Goal: Task Accomplishment & Management: Manage account settings

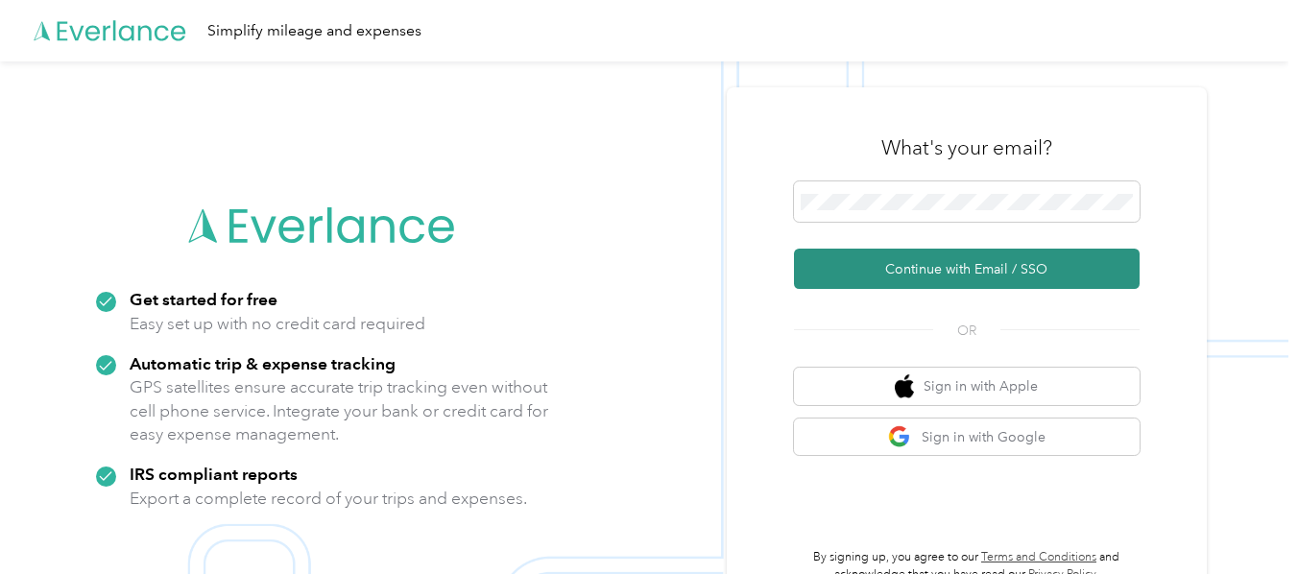
click at [937, 261] on button "Continue with Email / SSO" at bounding box center [967, 269] width 346 height 40
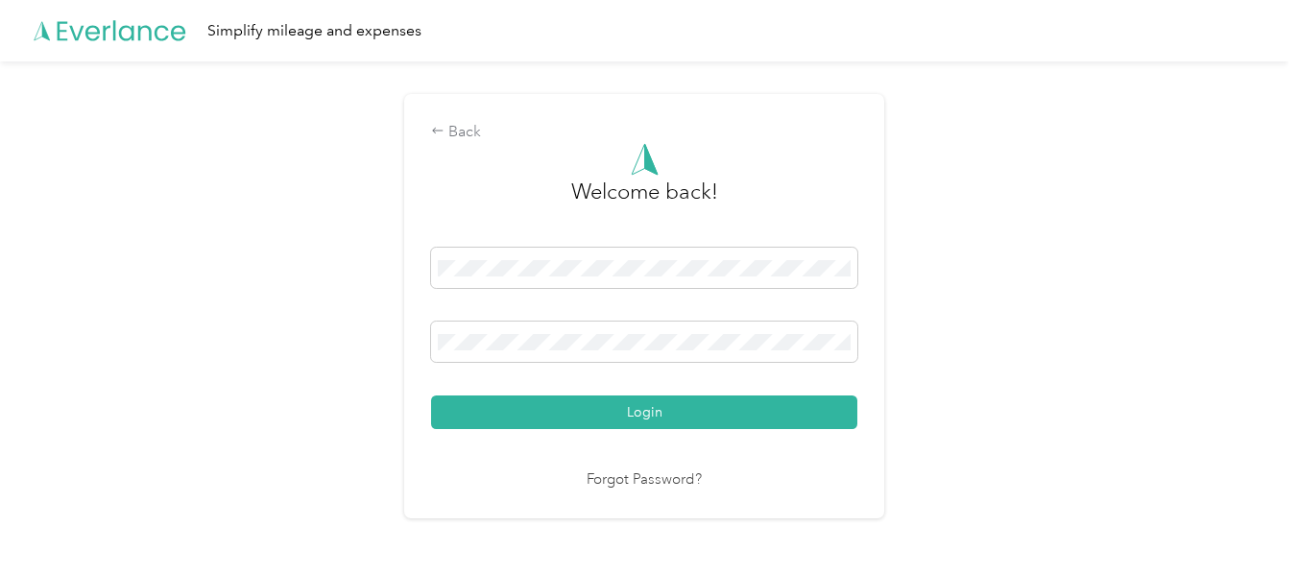
click at [431, 395] on button "Login" at bounding box center [644, 412] width 426 height 34
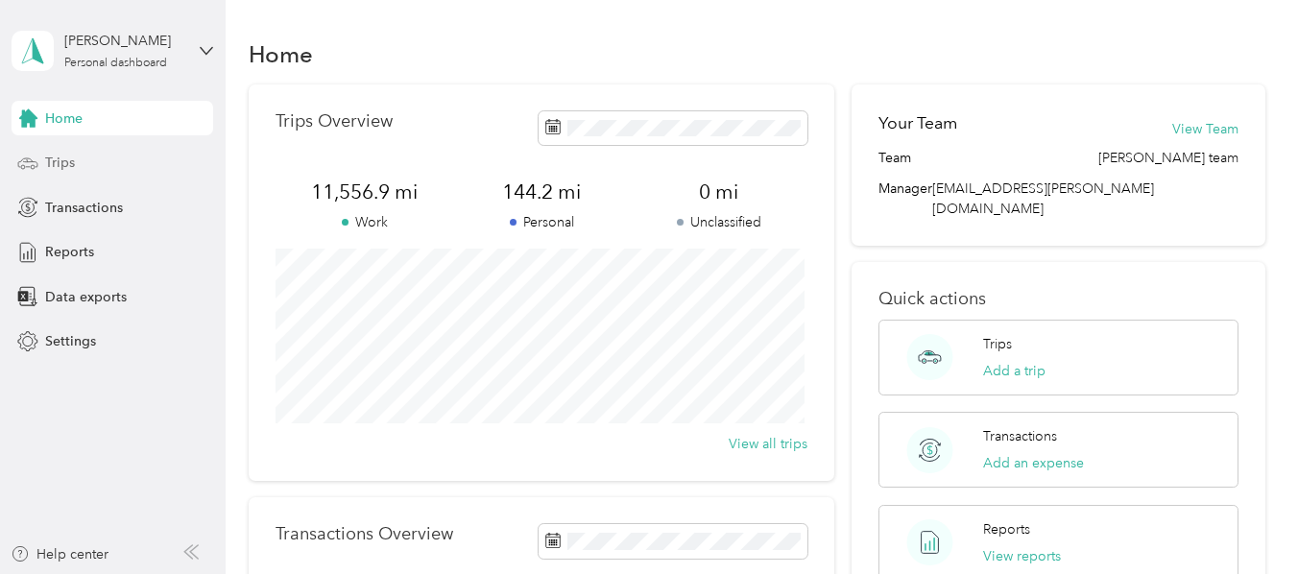
click at [58, 161] on span "Trips" at bounding box center [60, 163] width 30 height 20
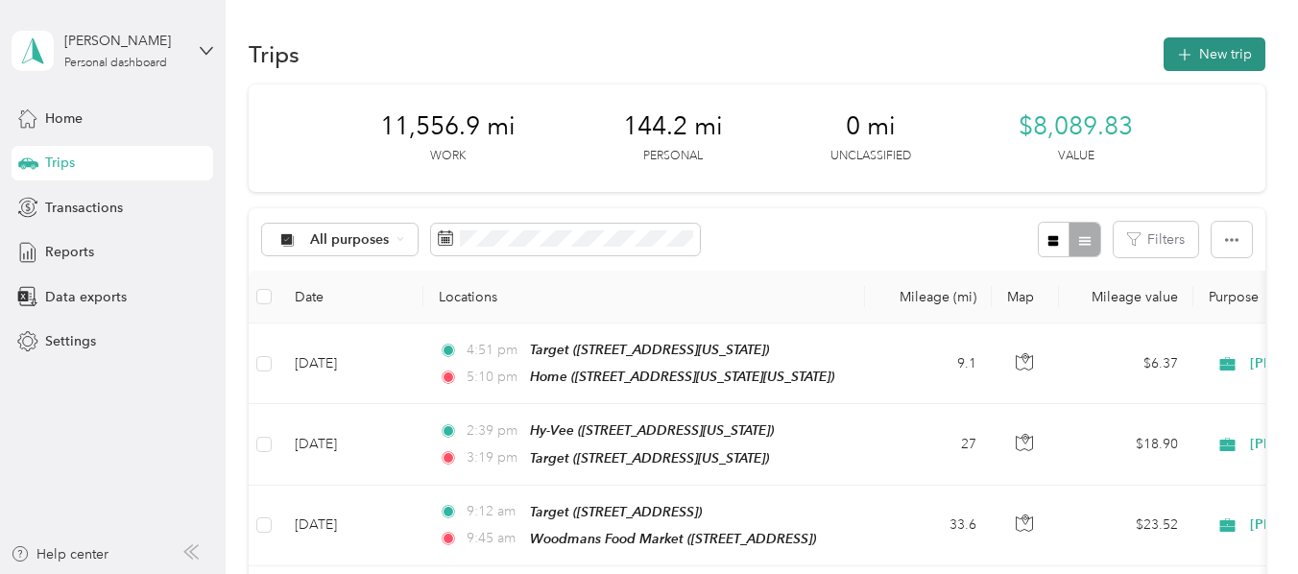
click at [1196, 53] on button "New trip" at bounding box center [1214, 54] width 102 height 34
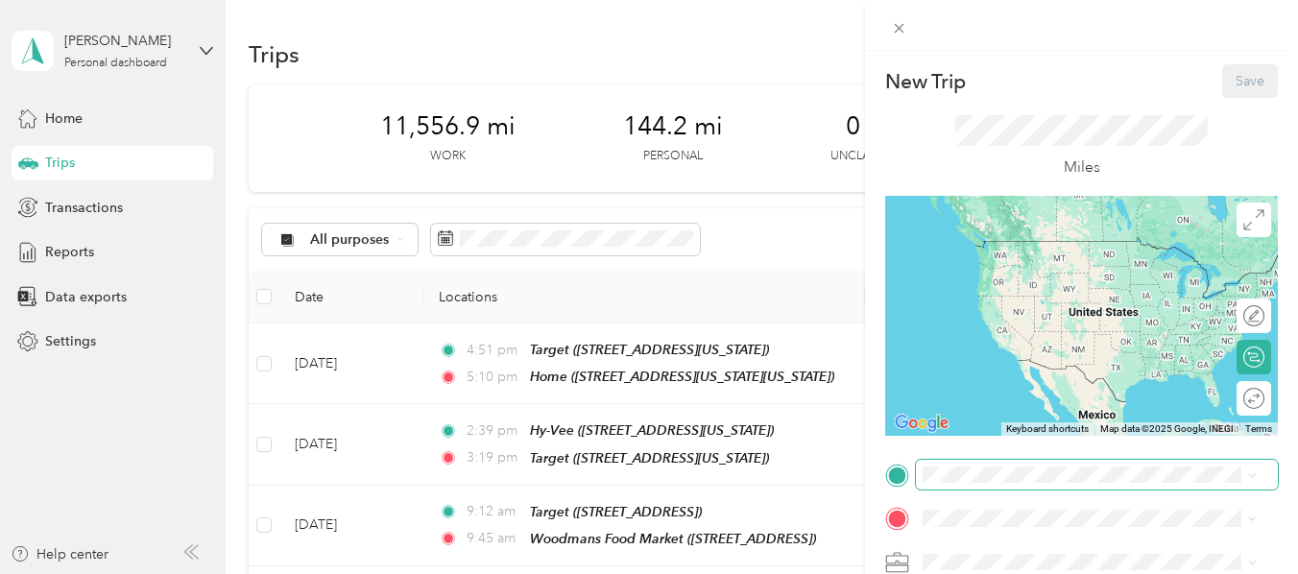
click at [944, 460] on span at bounding box center [1097, 475] width 362 height 31
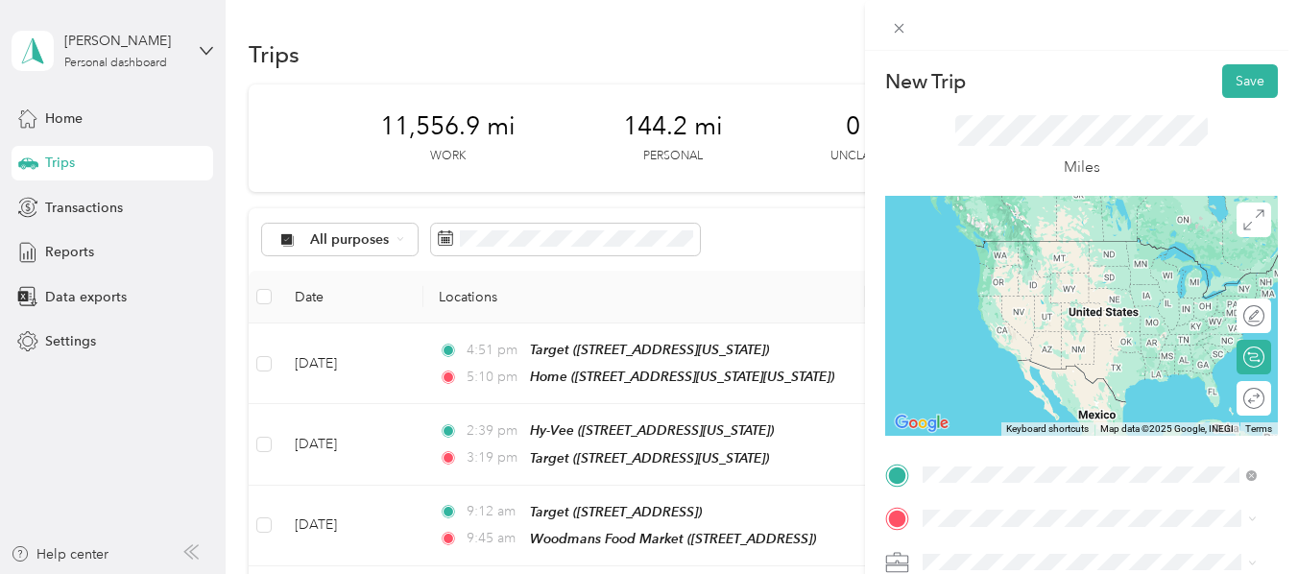
click at [1081, 351] on span "[STREET_ADDRESS]" at bounding box center [1020, 343] width 122 height 16
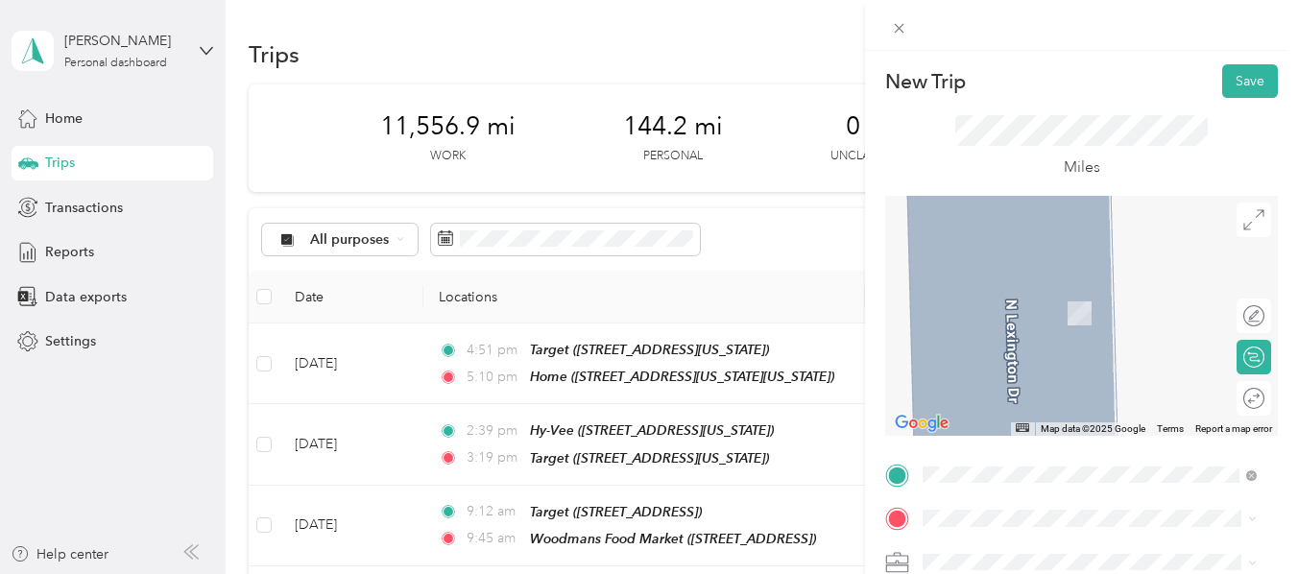
click at [1058, 376] on span "[STREET_ADDRESS][US_STATE]" at bounding box center [1055, 368] width 192 height 16
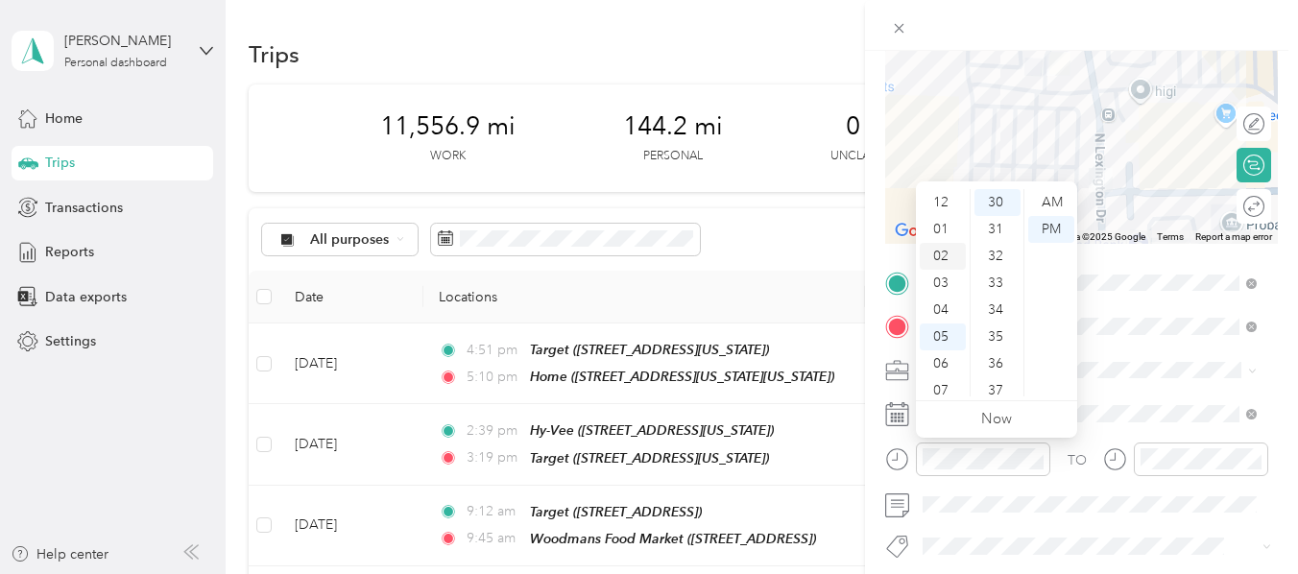
drag, startPoint x: 940, startPoint y: 228, endPoint x: 951, endPoint y: 227, distance: 11.6
click at [940, 229] on div "01" at bounding box center [943, 229] width 46 height 27
click at [993, 362] on div "36" at bounding box center [997, 363] width 46 height 27
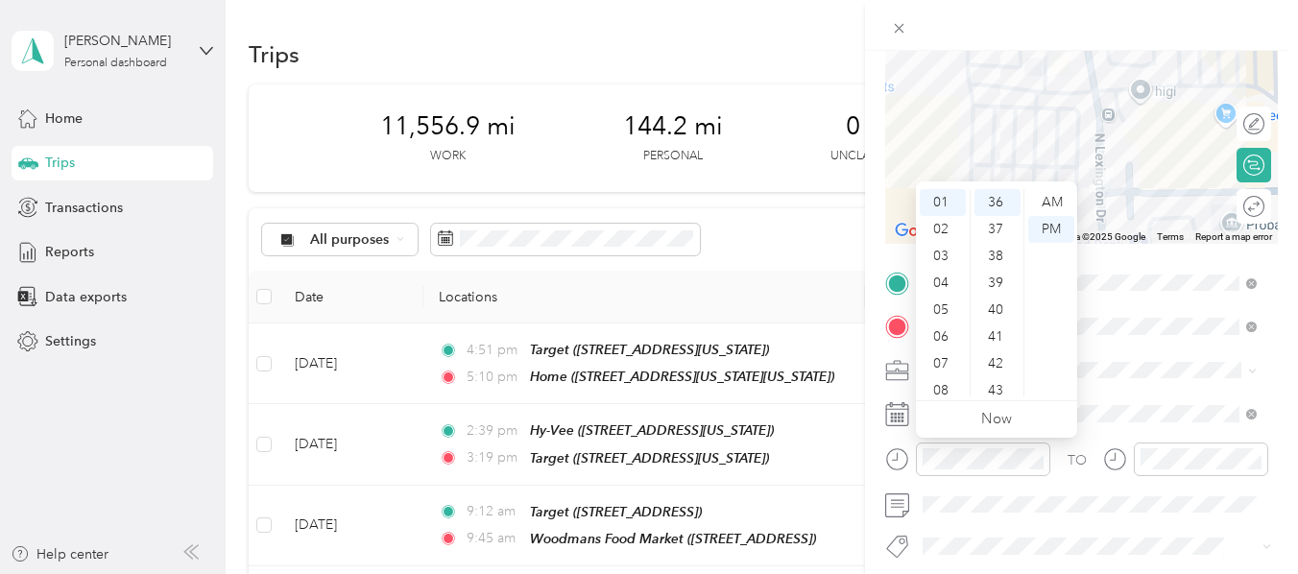
drag, startPoint x: 1050, startPoint y: 225, endPoint x: 1058, endPoint y: 293, distance: 68.6
click at [1051, 227] on div "PM" at bounding box center [1051, 229] width 46 height 27
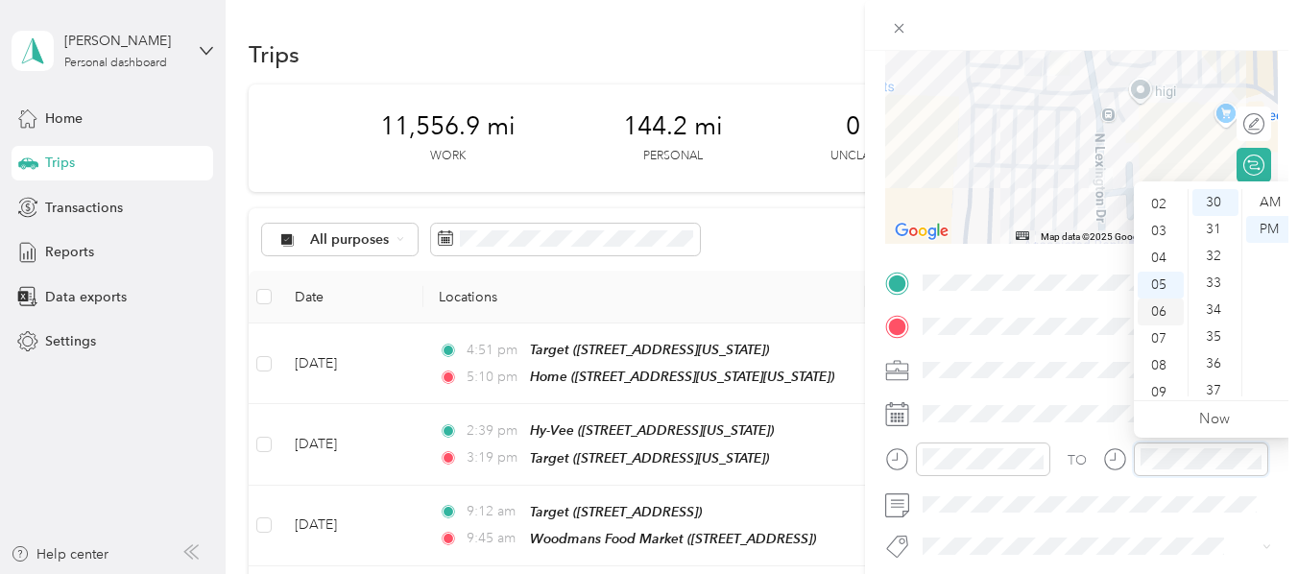
scroll to position [19, 0]
click at [1158, 209] on div "01" at bounding box center [1160, 210] width 46 height 27
click at [1211, 325] on div "38" at bounding box center [1215, 321] width 46 height 27
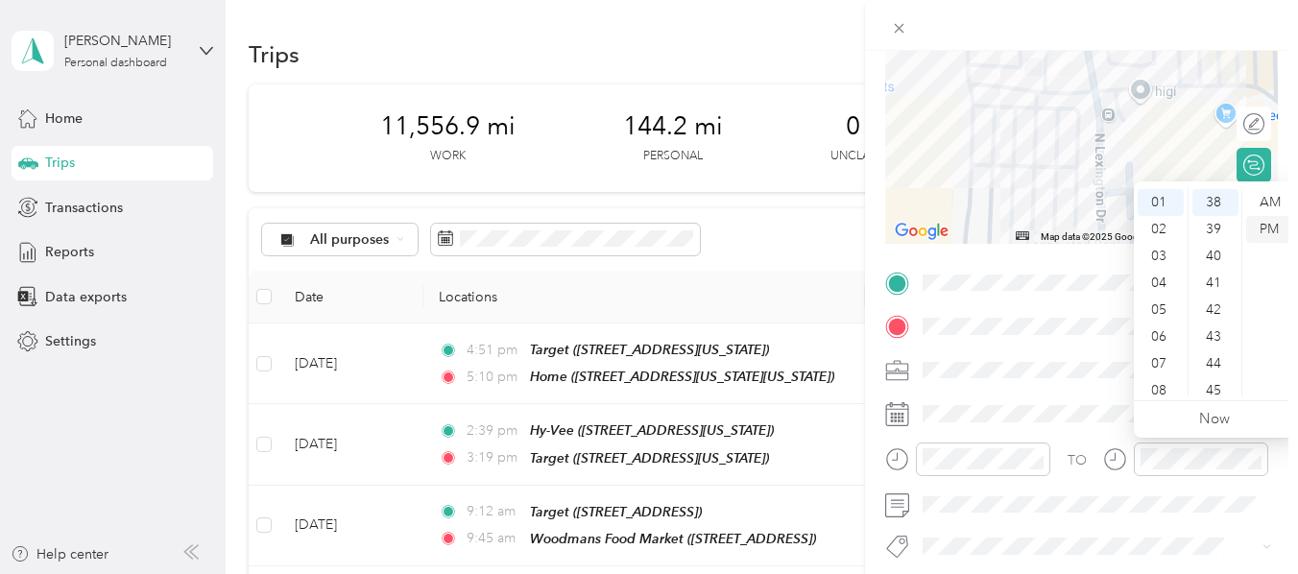
click at [1264, 224] on div "PM" at bounding box center [1269, 229] width 46 height 27
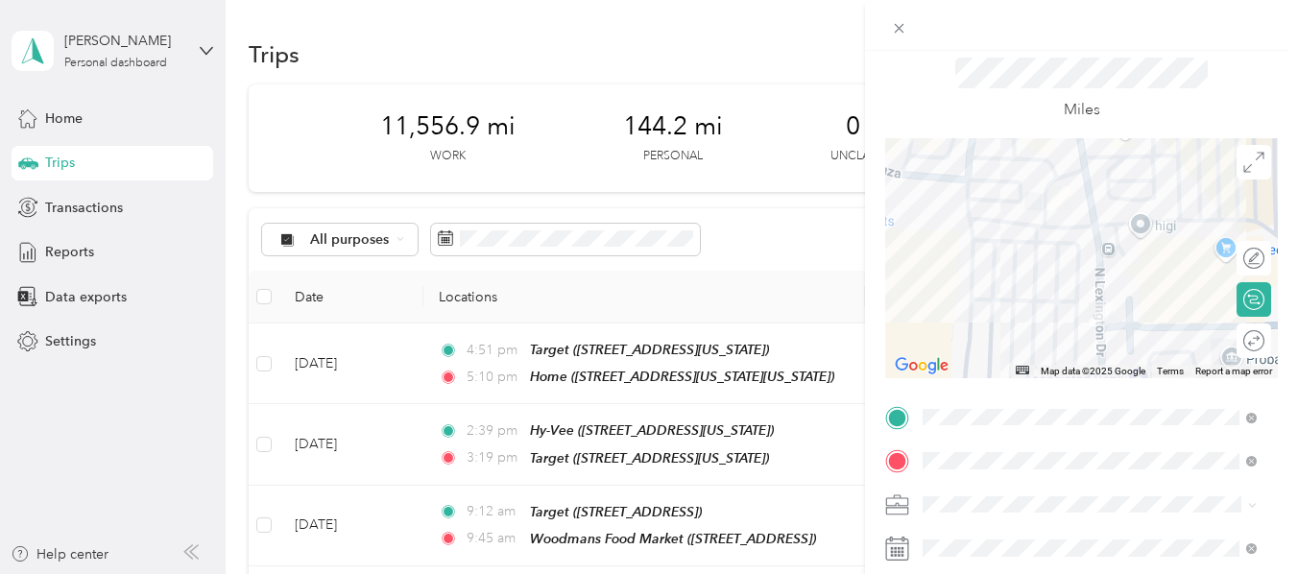
scroll to position [0, 0]
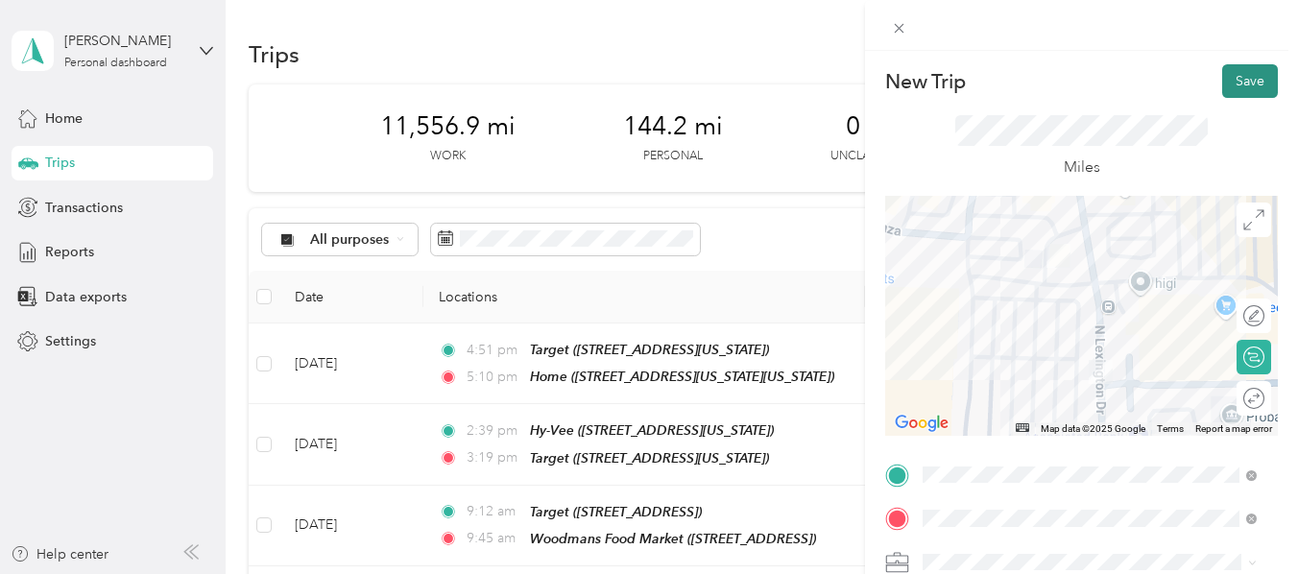
click at [1222, 77] on button "Save" at bounding box center [1250, 81] width 56 height 34
